Goal: Task Accomplishment & Management: Complete application form

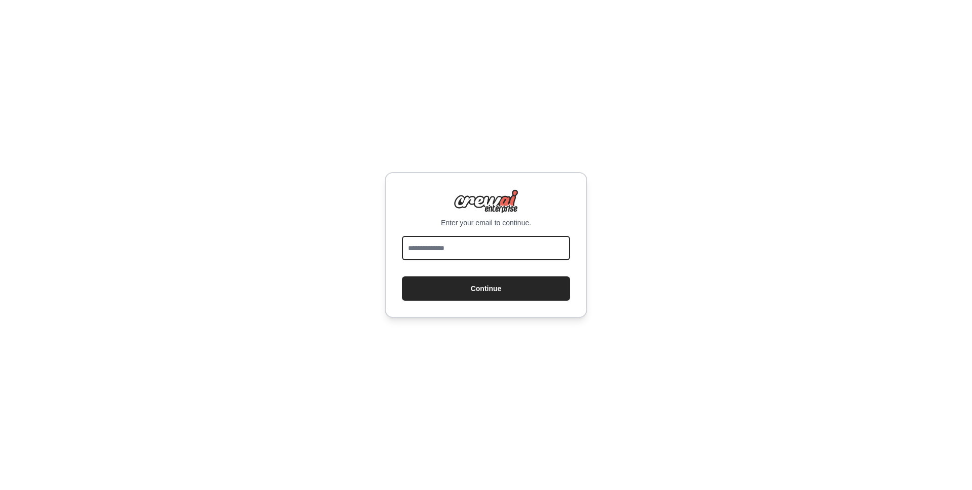
click at [463, 242] on input "email" at bounding box center [486, 248] width 168 height 24
type input "**********"
click at [402, 276] on button "Continue" at bounding box center [486, 288] width 168 height 24
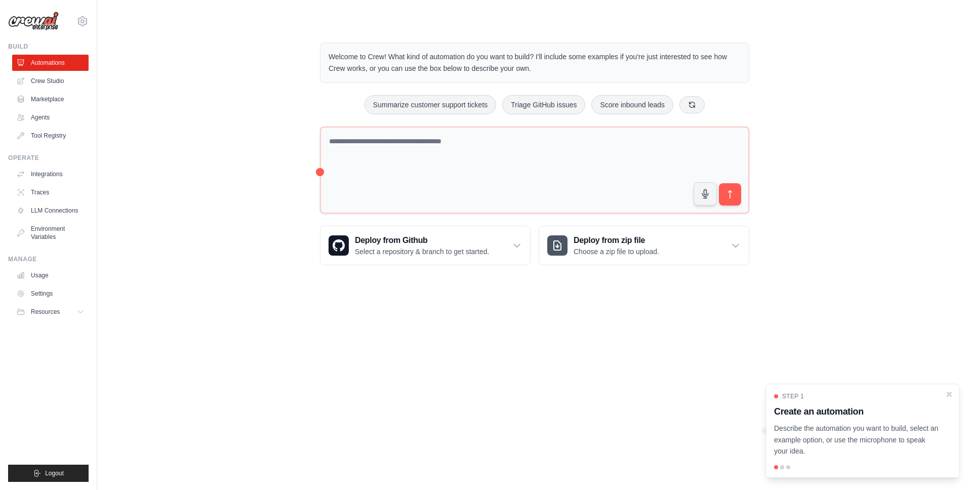
click at [192, 196] on div "Welcome to Crew! What kind of automation do you want to build? I'll include som…" at bounding box center [534, 153] width 843 height 255
click at [949, 394] on icon "Close walkthrough" at bounding box center [949, 393] width 5 height 5
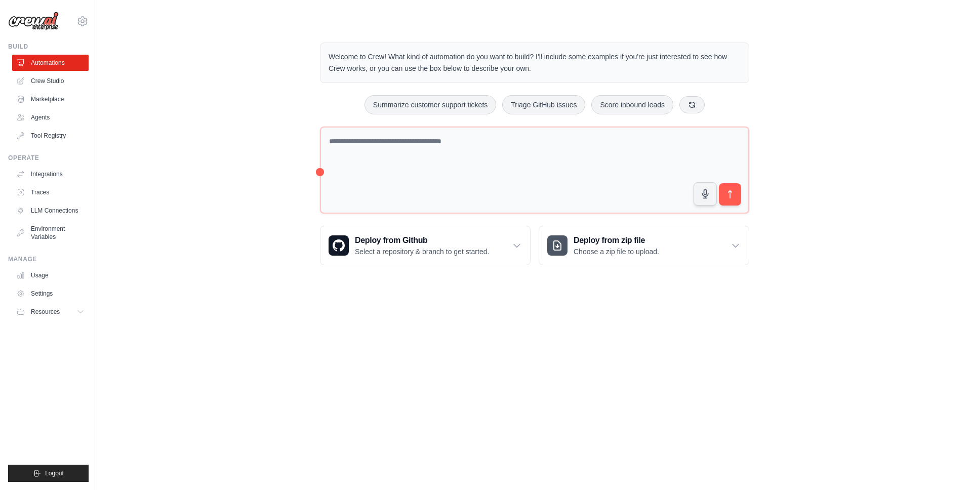
click at [207, 262] on div "Welcome to Crew! What kind of automation do you want to build? I'll include som…" at bounding box center [534, 153] width 843 height 255
click at [171, 215] on div "Welcome to Crew! What kind of automation do you want to build? I'll include som…" at bounding box center [534, 153] width 843 height 255
